Goal: Task Accomplishment & Management: Manage account settings

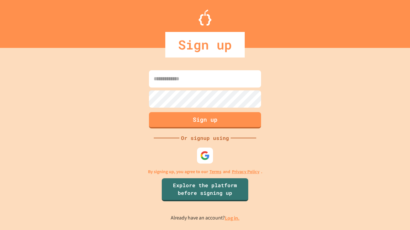
click at [232, 218] on link "Log in." at bounding box center [232, 218] width 15 height 7
